Goal: Transaction & Acquisition: Obtain resource

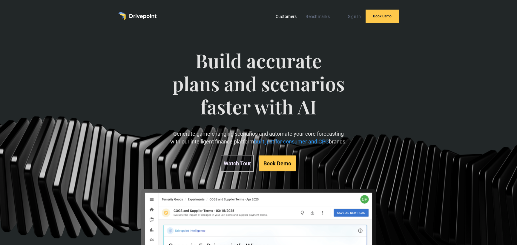
click at [283, 17] on link "Customers" at bounding box center [286, 17] width 27 height 8
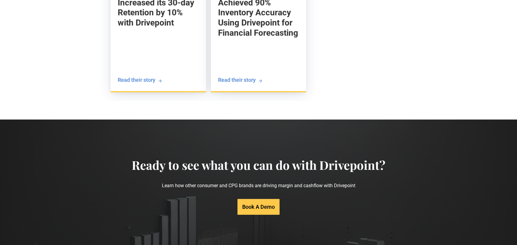
scroll to position [1212, 0]
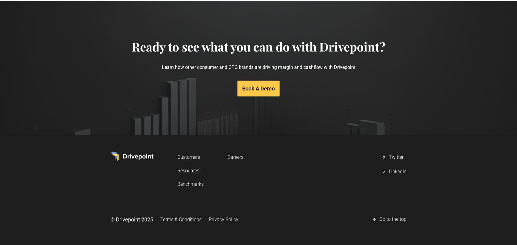
click at [192, 171] on link "Resources" at bounding box center [191, 170] width 26 height 11
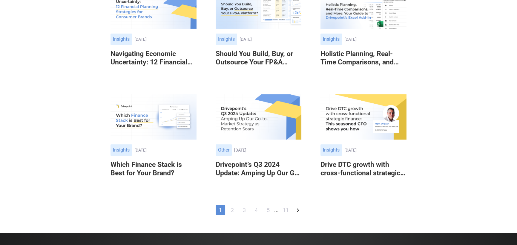
scroll to position [319, 0]
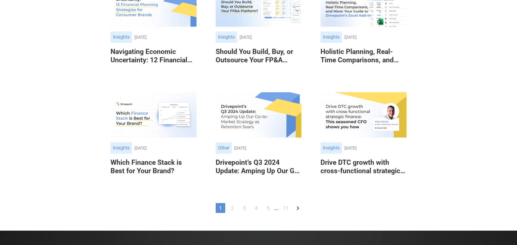
click at [233, 207] on link "2" at bounding box center [233, 208] width 10 height 10
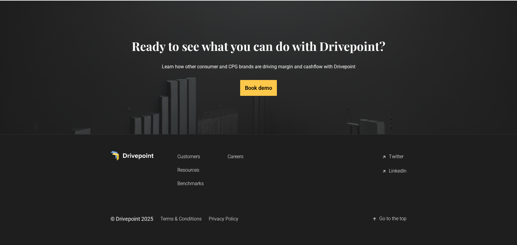
scroll to position [568, 0]
click at [190, 170] on link "Resources" at bounding box center [191, 169] width 26 height 11
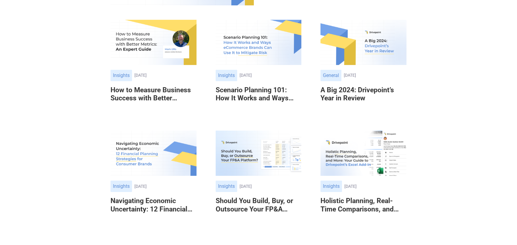
scroll to position [172, 0]
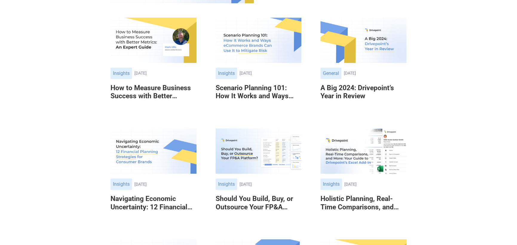
click at [254, 87] on h6 "Scenario Planning 101: How It Works and Ways eCommerce Brands Can Use It to Mit…" at bounding box center [259, 92] width 86 height 16
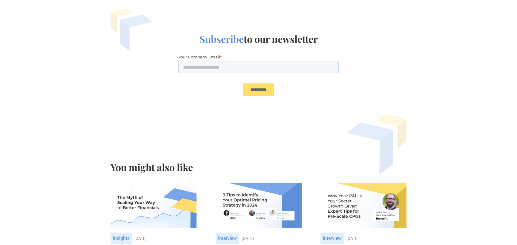
scroll to position [3788, 0]
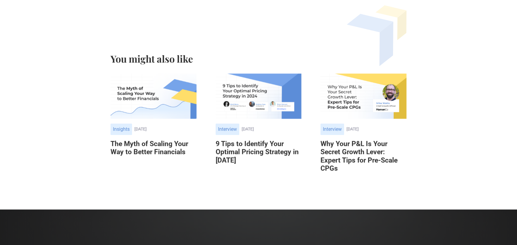
click at [356, 140] on h6 "Why Your P&L Is Your Secret Growth Lever: Expert Tips for Pre-Scale CPGs" at bounding box center [364, 156] width 86 height 33
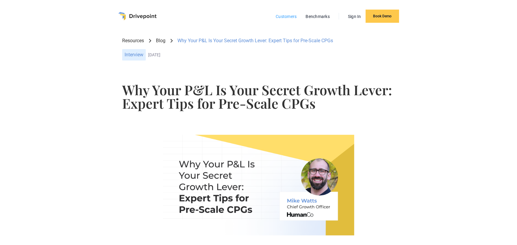
click at [285, 16] on link "Customers" at bounding box center [286, 17] width 27 height 8
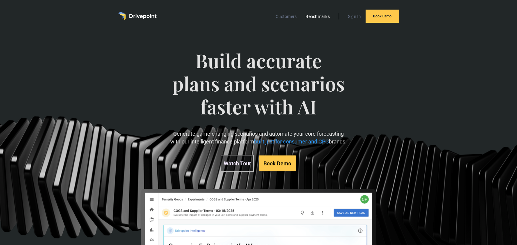
click at [317, 18] on link "Benchmarks" at bounding box center [318, 17] width 30 height 8
click at [283, 17] on link "Customers" at bounding box center [286, 17] width 27 height 8
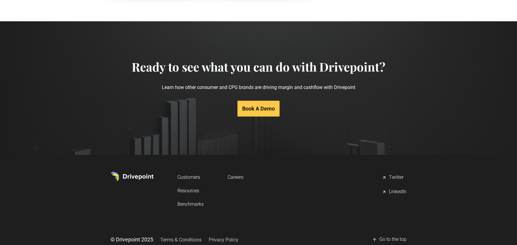
scroll to position [1212, 0]
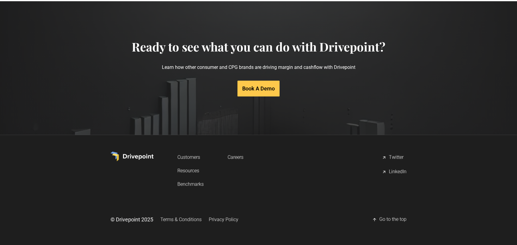
click at [186, 170] on link "Resources" at bounding box center [191, 170] width 26 height 11
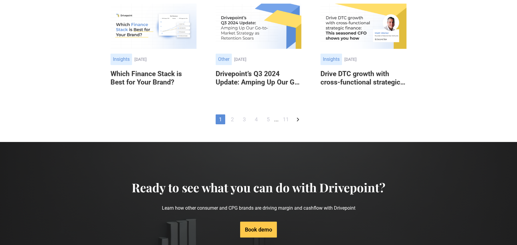
scroll to position [406, 0]
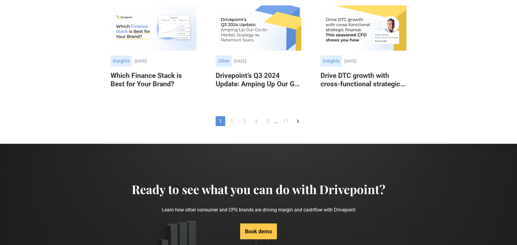
click at [297, 120] on icon "Next Page" at bounding box center [297, 120] width 7 height 7
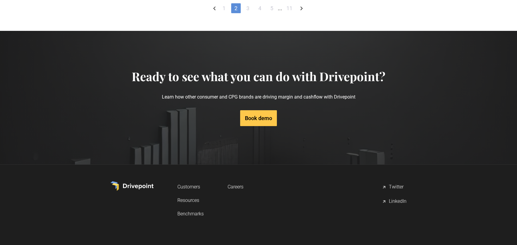
click at [259, 13] on link "4" at bounding box center [260, 8] width 10 height 10
click at [274, 13] on link "5" at bounding box center [272, 8] width 10 height 10
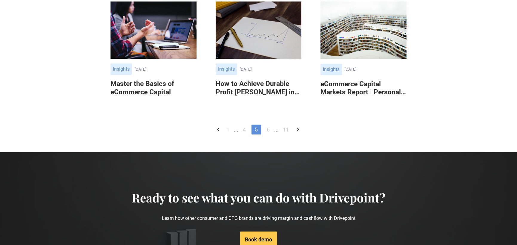
scroll to position [434, 0]
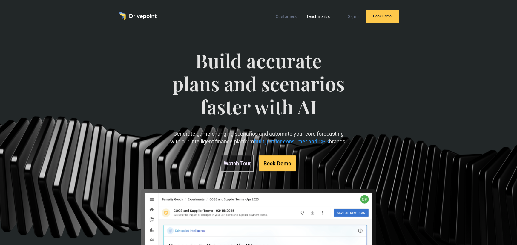
drag, startPoint x: 355, startPoint y: 97, endPoint x: 314, endPoint y: 14, distance: 92.6
click at [314, 14] on link "Benchmarks" at bounding box center [318, 17] width 30 height 8
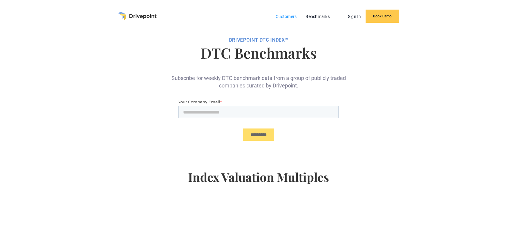
click at [290, 15] on link "Customers" at bounding box center [286, 17] width 27 height 8
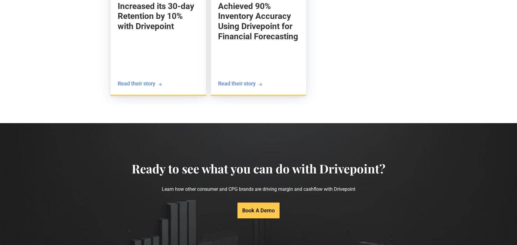
scroll to position [1212, 0]
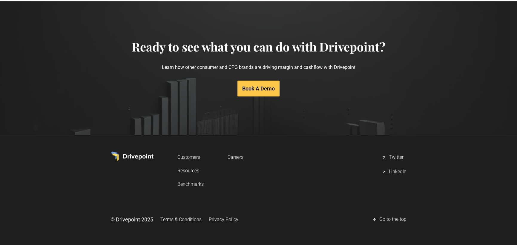
click at [190, 157] on link "Customers" at bounding box center [191, 156] width 26 height 11
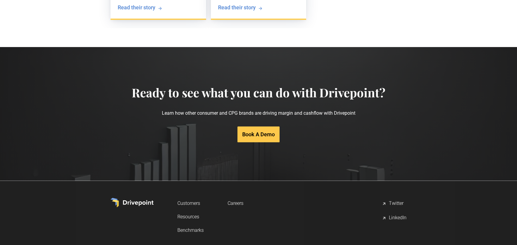
scroll to position [1212, 0]
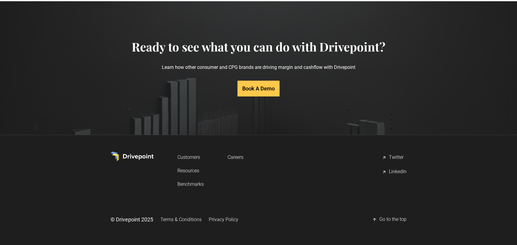
click at [194, 168] on link "Resources" at bounding box center [191, 170] width 26 height 11
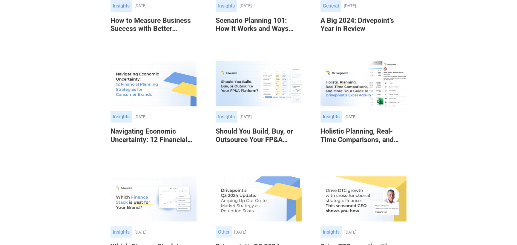
scroll to position [317, 0]
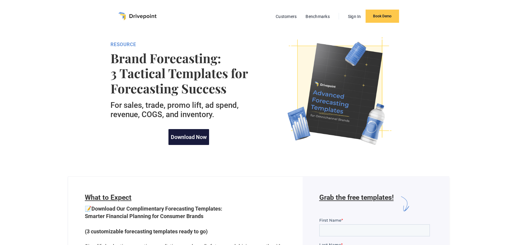
click at [191, 135] on link "Download Now" at bounding box center [189, 137] width 41 height 16
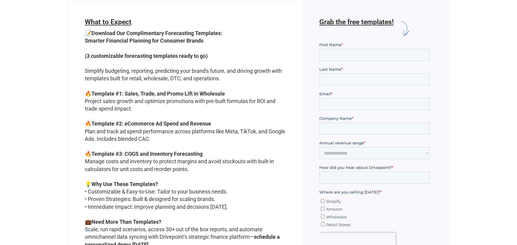
scroll to position [176, 0]
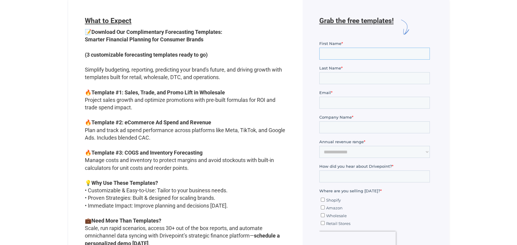
click at [338, 54] on input "First Name *" at bounding box center [374, 54] width 111 height 12
type input "***"
click at [354, 75] on input "Last Name *" at bounding box center [374, 78] width 111 height 12
type input "******"
click at [353, 100] on input "Email *" at bounding box center [374, 103] width 111 height 12
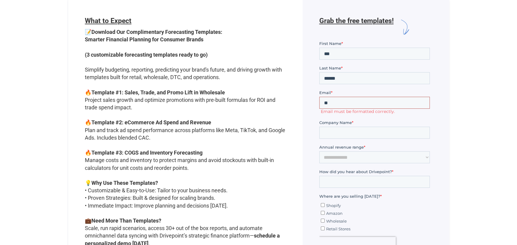
type input "**********"
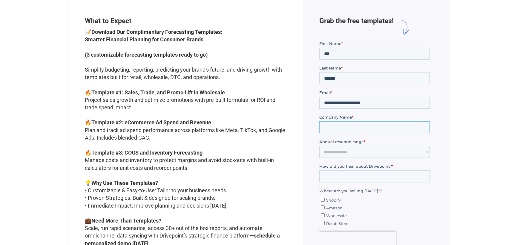
click at [354, 129] on input "Company Name *" at bounding box center [374, 127] width 111 height 12
type input "*********"
click at [358, 152] on select "**********" at bounding box center [374, 152] width 111 height 12
select select "*****"
click at [319, 146] on select "**********" at bounding box center [374, 152] width 111 height 12
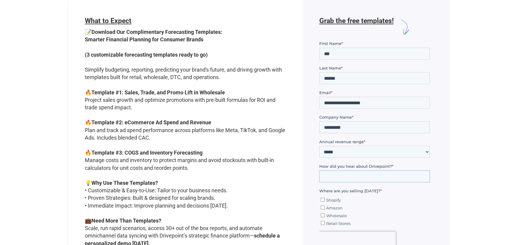
click at [351, 174] on input "How did you hear about Drivepoint? *" at bounding box center [374, 176] width 111 height 12
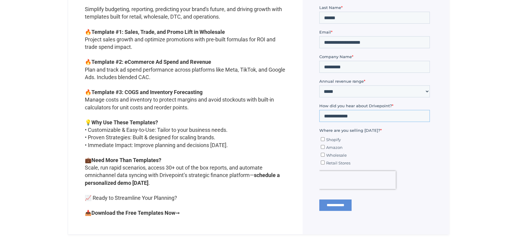
scroll to position [251, 0]
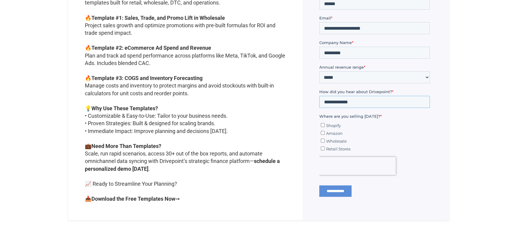
type input "**********"
click at [320, 149] on ul "Shopify Amazon Wholesale Retail Stores" at bounding box center [374, 135] width 111 height 31
click at [348, 193] on input "**********" at bounding box center [335, 190] width 32 height 11
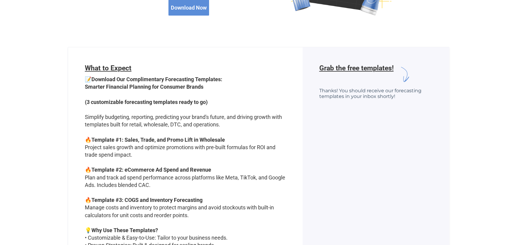
scroll to position [131, 0]
